Goal: Information Seeking & Learning: Learn about a topic

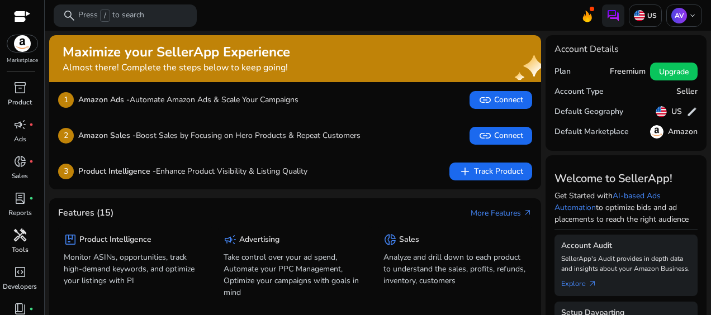
click at [21, 240] on span "handyman" at bounding box center [19, 235] width 13 height 13
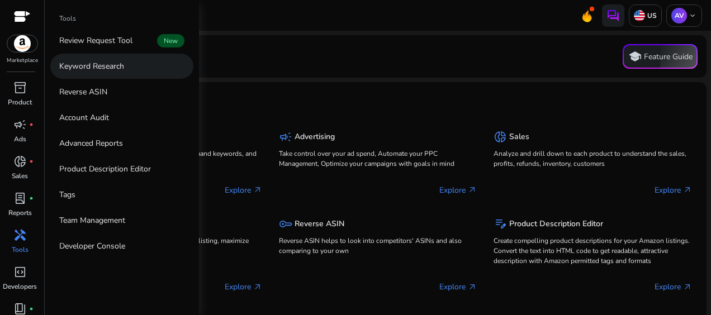
click at [98, 65] on p "Keyword Research" at bounding box center [91, 66] width 65 height 12
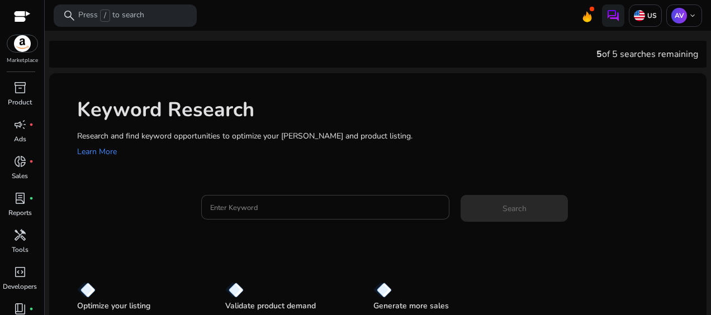
click at [235, 209] on input "Enter Keyword" at bounding box center [325, 207] width 230 height 12
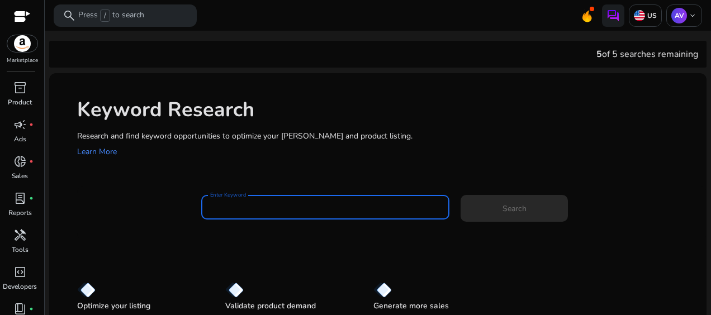
paste input "**********"
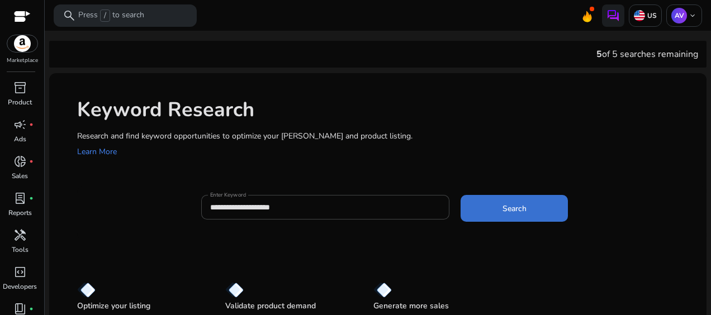
click at [542, 209] on span at bounding box center [514, 208] width 107 height 27
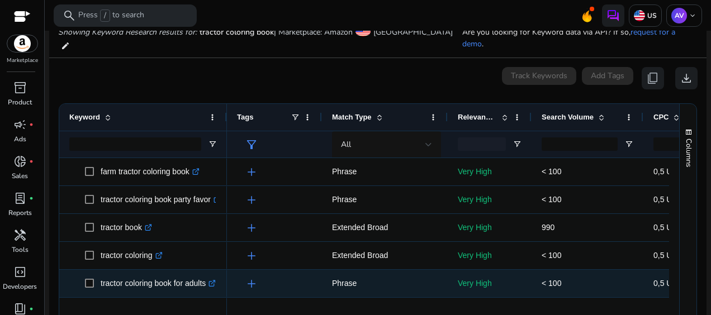
scroll to position [112, 0]
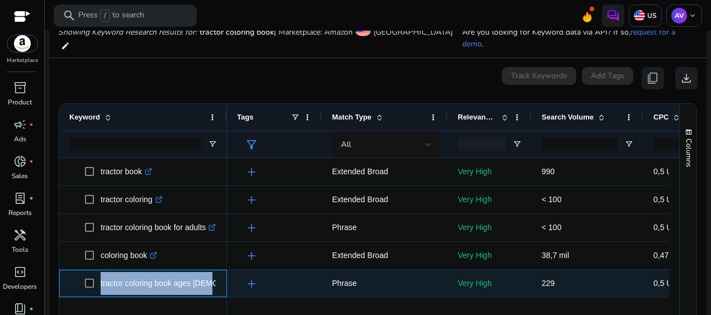
drag, startPoint x: 206, startPoint y: 271, endPoint x: 98, endPoint y: 273, distance: 107.4
click at [98, 273] on span "tractor coloring book ages [DEMOGRAPHIC_DATA] .st0{fill:#2c8af8}" at bounding box center [151, 283] width 132 height 23
copy span "tractor coloring book ages [DEMOGRAPHIC_DATA]"
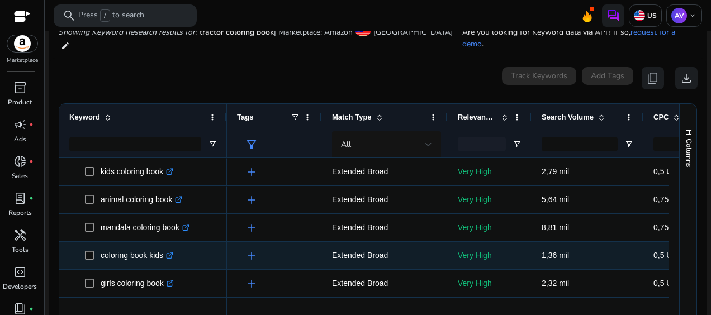
scroll to position [615, 0]
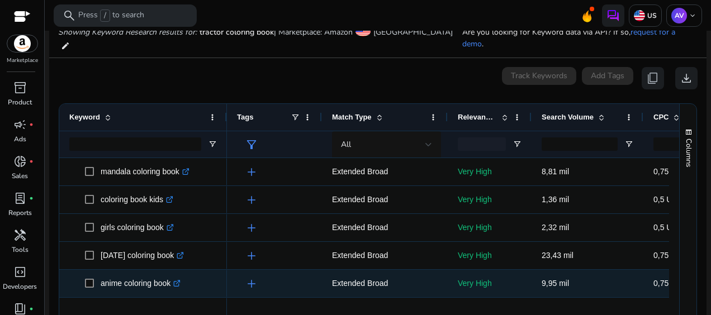
click at [180, 280] on icon ".st0{fill:#2c8af8}" at bounding box center [176, 283] width 7 height 7
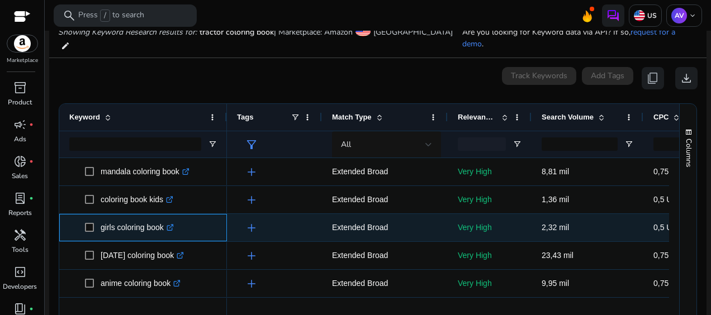
click at [171, 224] on icon ".st0{fill:#2c8af8}" at bounding box center [170, 227] width 7 height 7
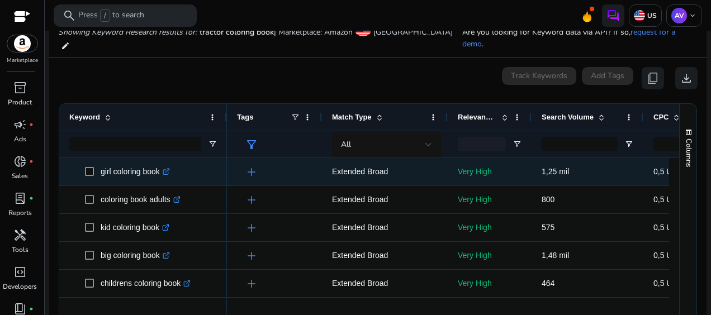
scroll to position [783, 0]
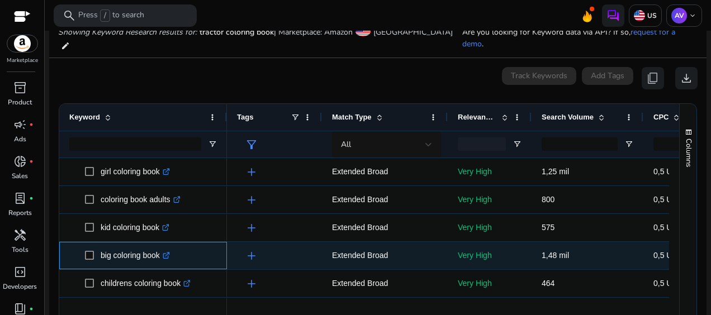
click at [168, 252] on icon ".st0{fill:#2c8af8}" at bounding box center [166, 255] width 7 height 7
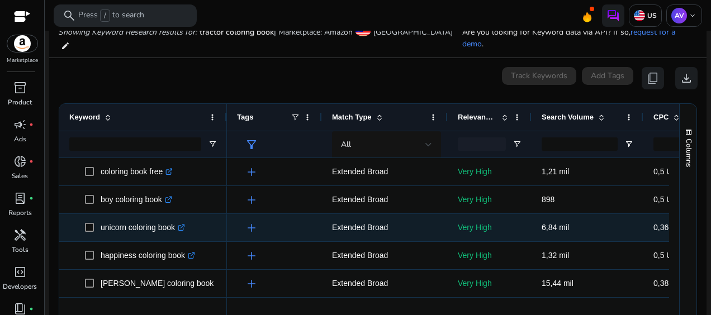
scroll to position [1007, 0]
click at [217, 225] on icon at bounding box center [220, 228] width 6 height 6
click at [187, 252] on icon ".st0{fill:#2c8af8}" at bounding box center [185, 255] width 7 height 7
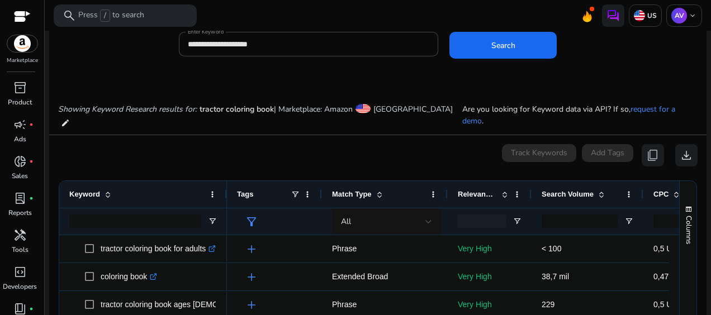
scroll to position [0, 0]
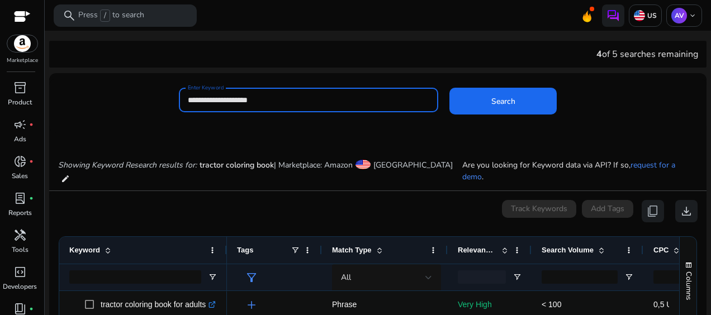
drag, startPoint x: 267, startPoint y: 98, endPoint x: 183, endPoint y: 110, distance: 84.2
click at [183, 110] on div "**********" at bounding box center [308, 100] width 259 height 25
paste input "**********"
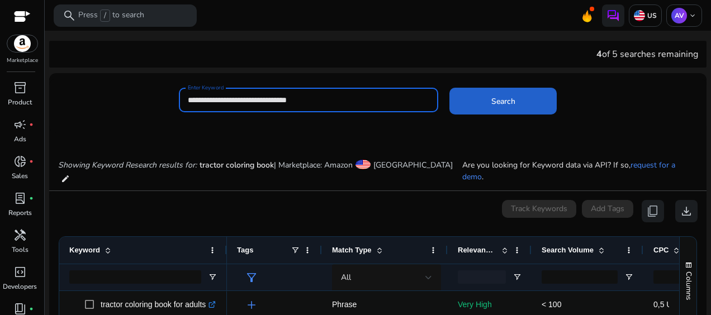
type input "**********"
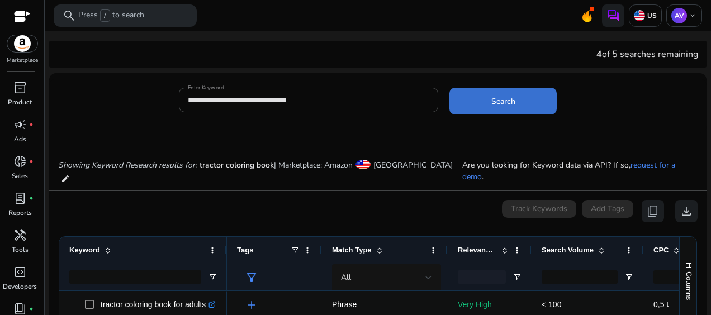
click at [504, 102] on span "Search" at bounding box center [504, 102] width 24 height 12
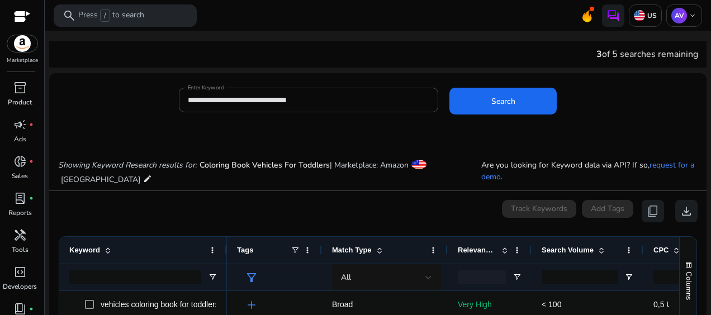
scroll to position [133, 0]
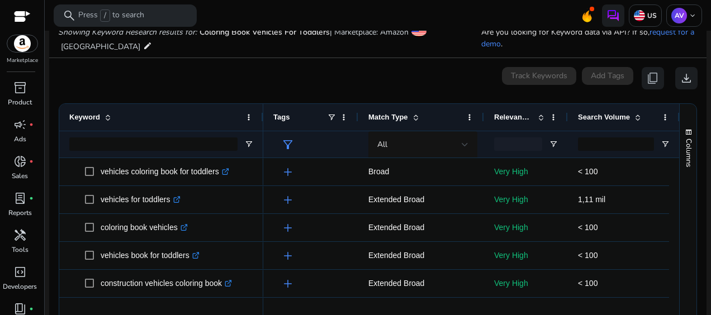
drag, startPoint x: 226, startPoint y: 115, endPoint x: 262, endPoint y: 119, distance: 36.6
click at [262, 119] on div at bounding box center [263, 117] width 4 height 27
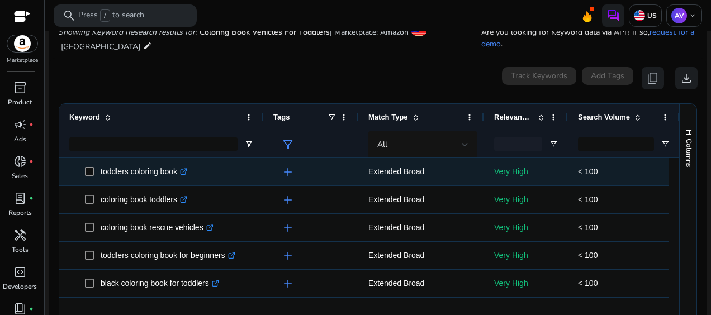
scroll to position [0, 0]
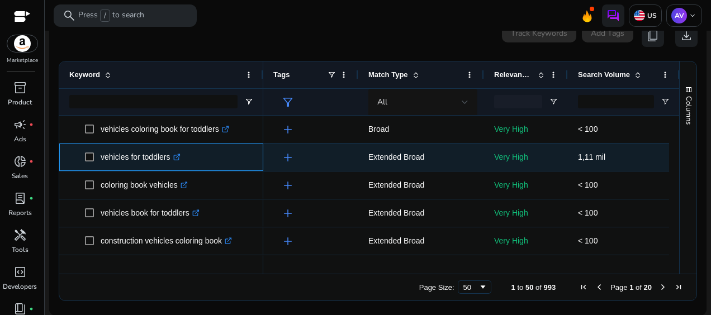
drag, startPoint x: 171, startPoint y: 158, endPoint x: 100, endPoint y: 159, distance: 71.0
click at [100, 159] on span "vehicles for toddlers .st0{fill:#2c8af8}" at bounding box center [169, 157] width 168 height 23
copy span "vehicles for toddlers"
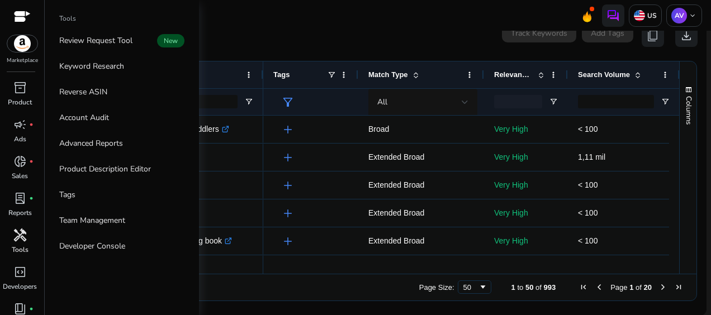
click at [25, 242] on span "handyman" at bounding box center [19, 235] width 13 height 13
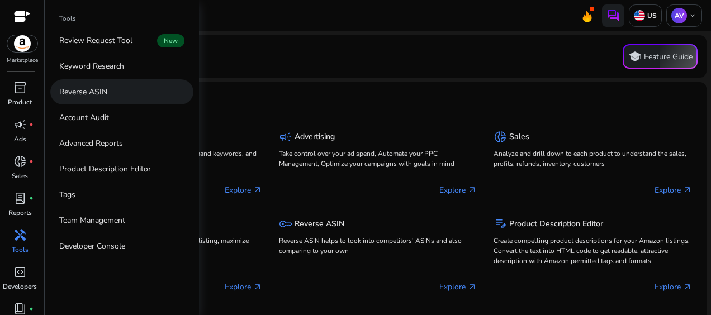
click at [91, 89] on p "Reverse ASIN" at bounding box center [83, 92] width 48 height 12
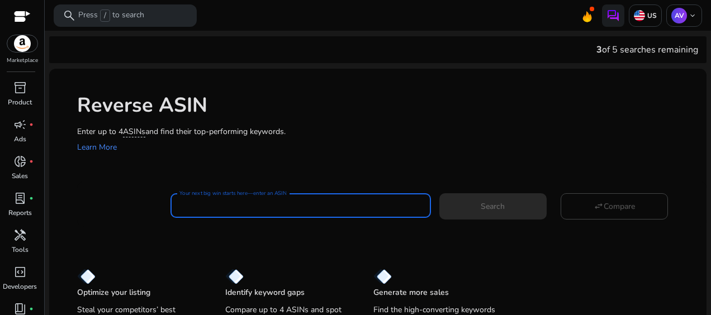
click at [220, 207] on input "Your next big win starts here—enter an ASIN" at bounding box center [301, 206] width 243 height 12
paste input "**********"
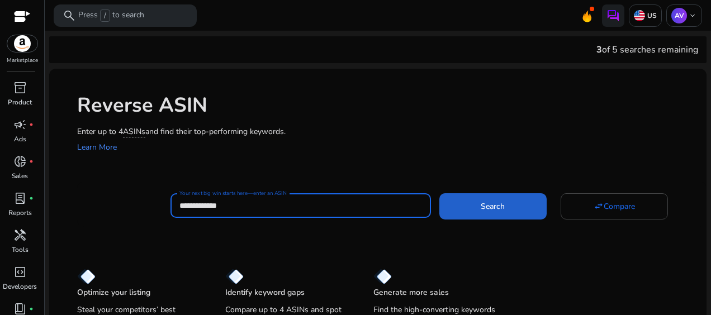
click at [474, 207] on span at bounding box center [493, 206] width 107 height 27
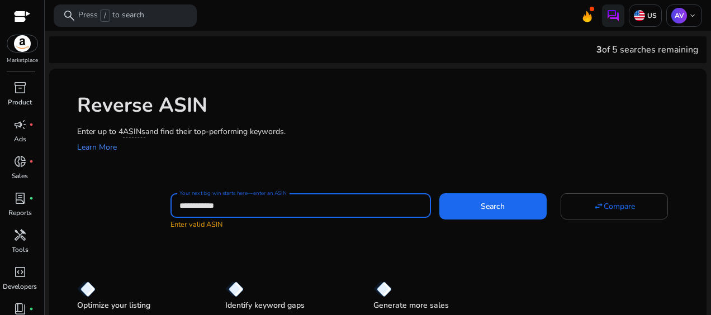
click at [180, 203] on input "**********" at bounding box center [301, 206] width 243 height 12
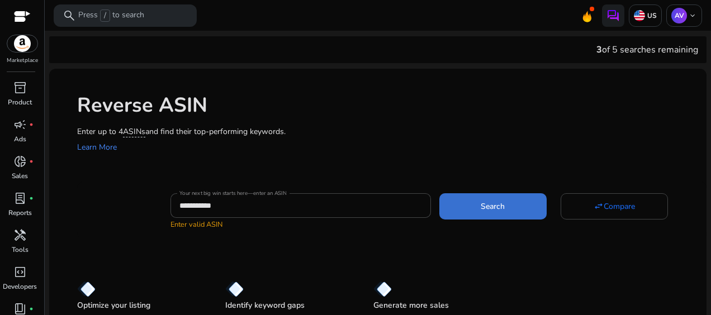
click at [459, 207] on span at bounding box center [493, 206] width 107 height 27
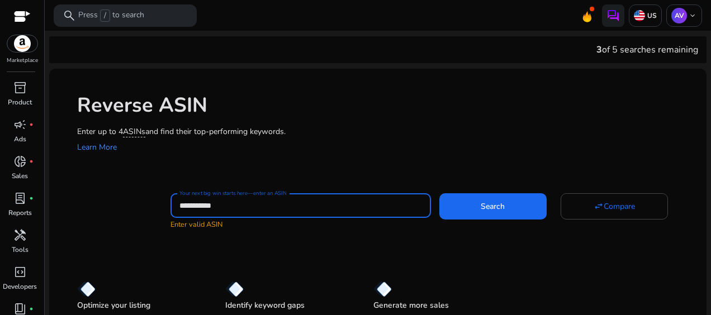
click at [180, 203] on input "**********" at bounding box center [301, 206] width 243 height 12
click at [242, 207] on input "**********" at bounding box center [301, 206] width 243 height 12
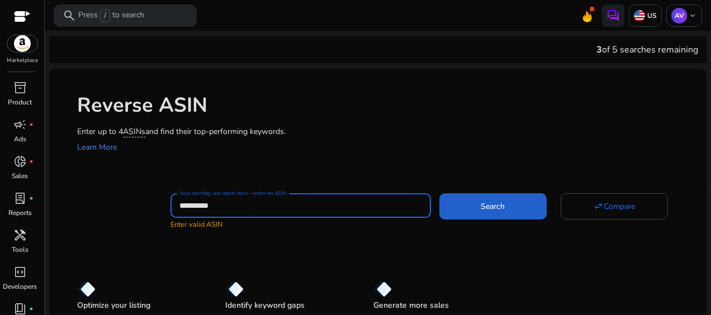
type input "**********"
click at [488, 205] on span "Search" at bounding box center [493, 207] width 24 height 12
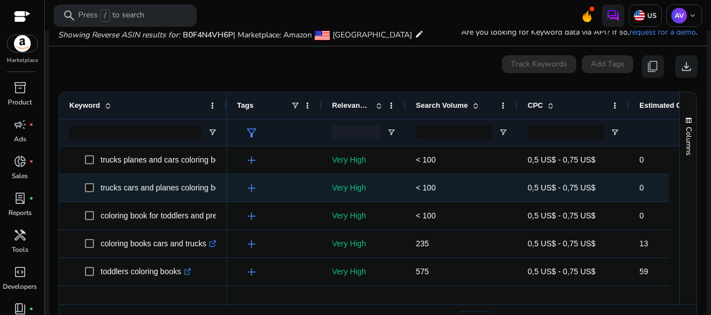
scroll to position [64, 0]
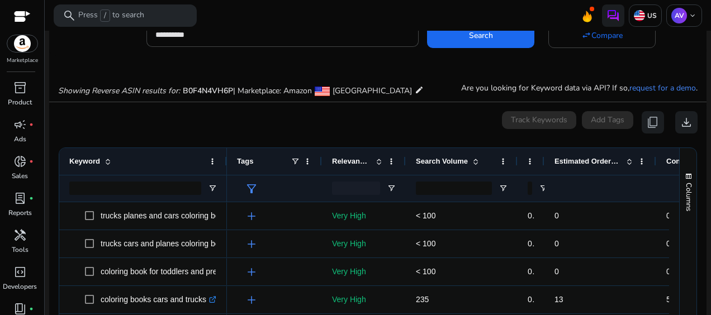
drag, startPoint x: 628, startPoint y: 161, endPoint x: 543, endPoint y: 161, distance: 85.0
click at [543, 161] on div at bounding box center [544, 161] width 4 height 27
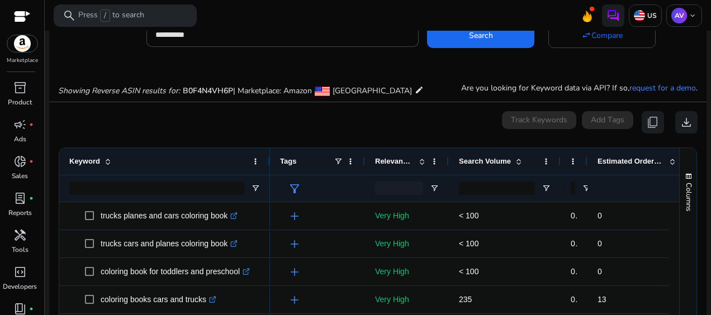
drag, startPoint x: 225, startPoint y: 162, endPoint x: 268, endPoint y: 163, distance: 43.1
click at [268, 163] on div at bounding box center [269, 161] width 4 height 27
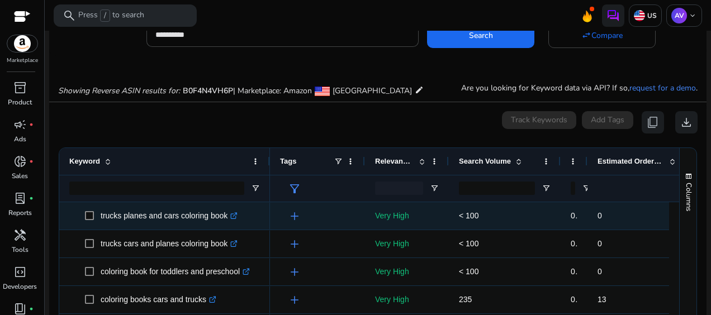
scroll to position [56, 0]
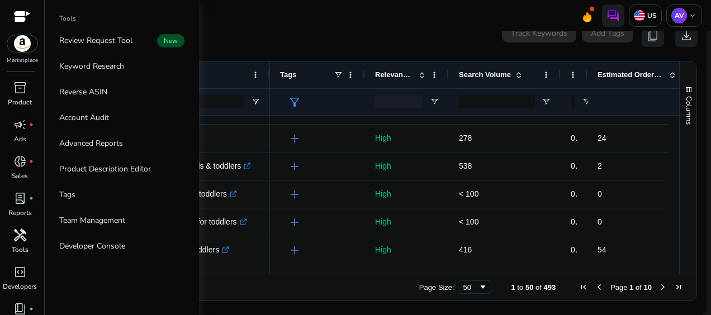
click at [23, 242] on span "handyman" at bounding box center [19, 235] width 13 height 13
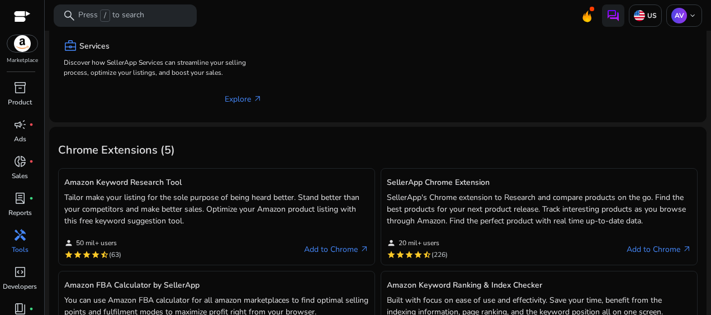
scroll to position [447, 0]
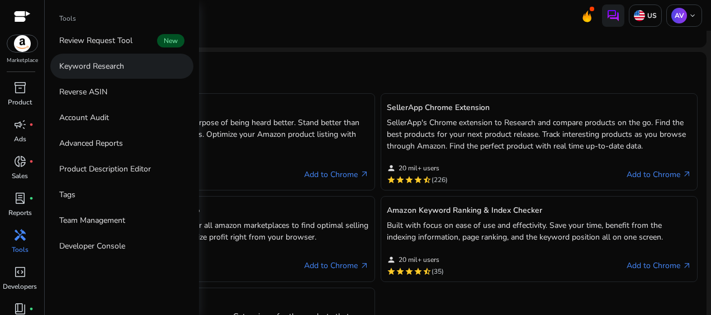
click at [115, 68] on p "Keyword Research" at bounding box center [91, 66] width 65 height 12
